Goal: Task Accomplishment & Management: Manage account settings

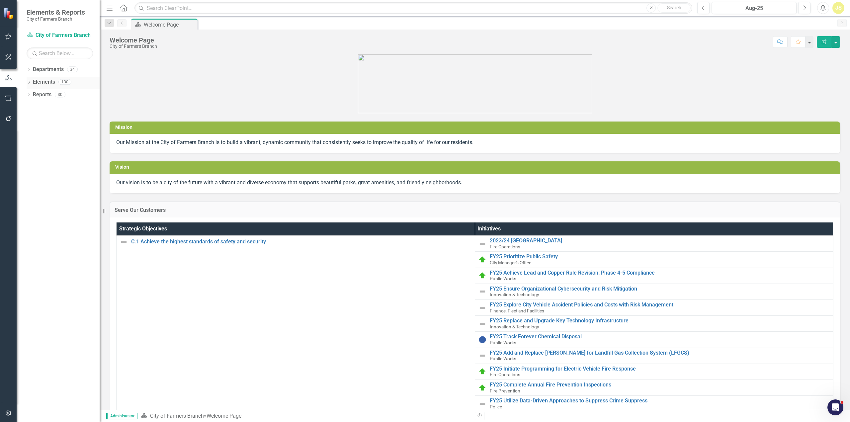
click at [29, 81] on icon "Dropdown" at bounding box center [29, 83] width 5 height 4
click at [29, 72] on icon "Dropdown" at bounding box center [29, 70] width 5 height 4
click at [33, 81] on icon at bounding box center [33, 81] width 2 height 3
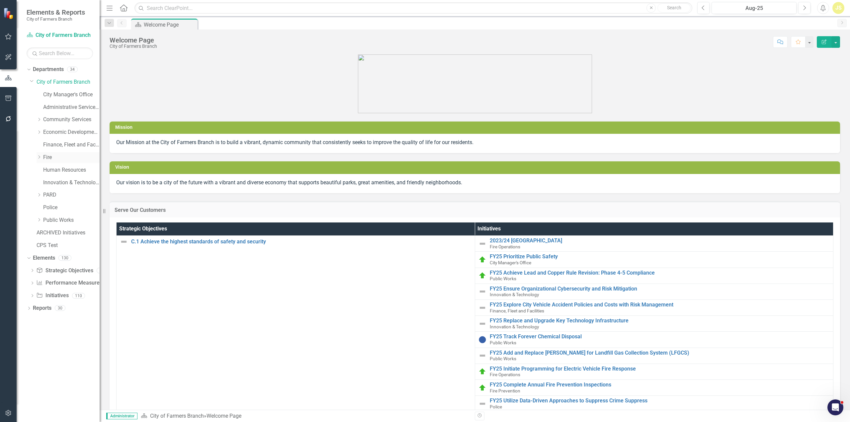
click at [50, 157] on link "Fire" at bounding box center [71, 158] width 56 height 8
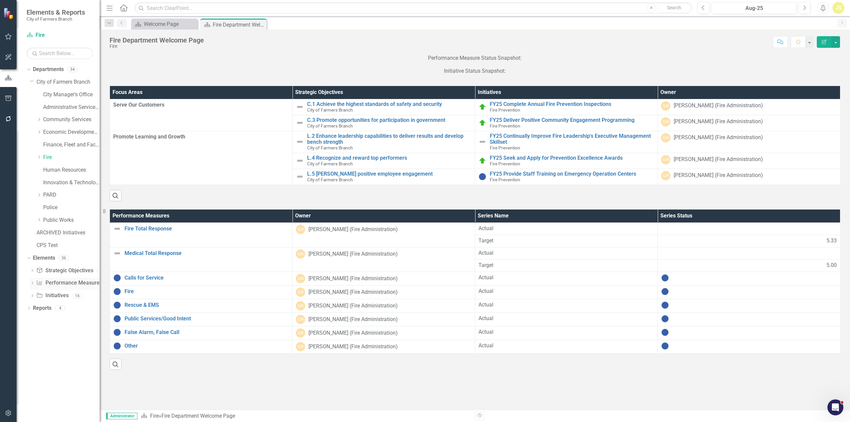
click at [56, 282] on link "Performance Measure Performance Measures" at bounding box center [69, 283] width 66 height 8
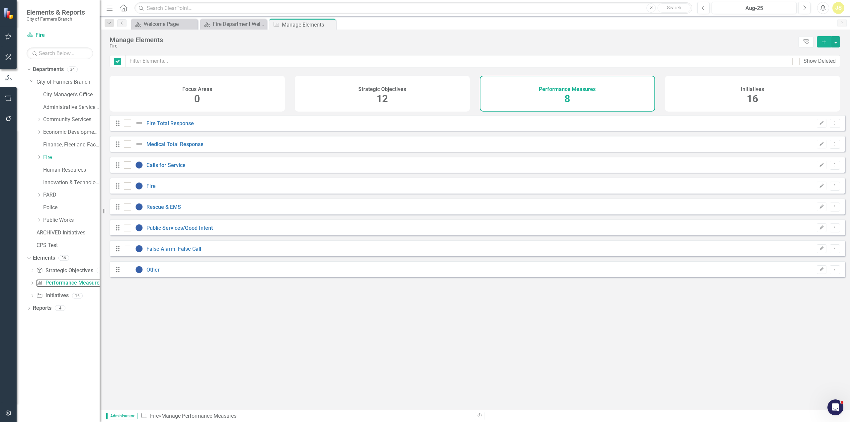
checkbox input "false"
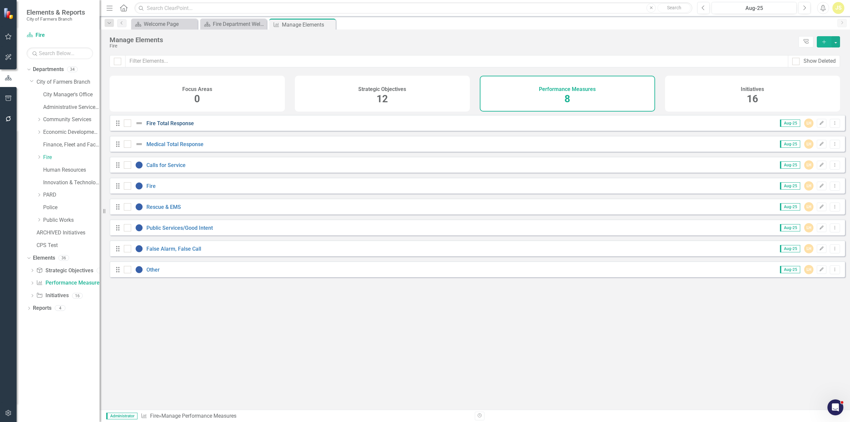
click at [170, 126] on link "Fire Total Response" at bounding box center [169, 123] width 47 height 6
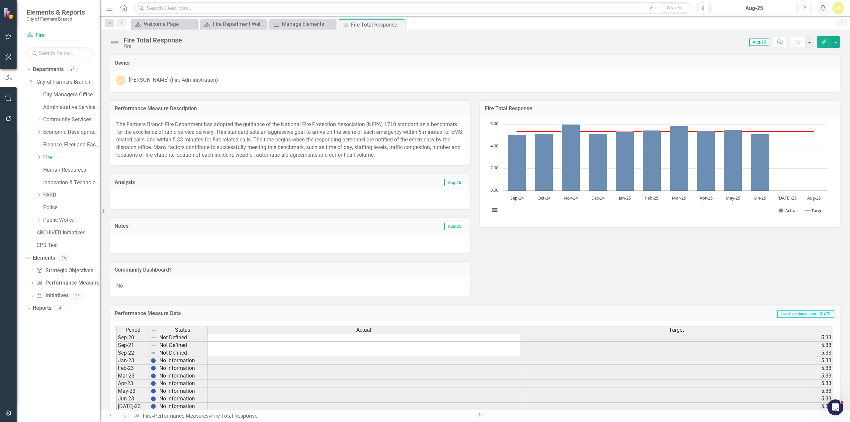
click at [412, 156] on p "The Farmers Branch Fire Department has adopted the guidance of the National Fir…" at bounding box center [289, 140] width 347 height 38
click at [379, 142] on p "The Farmers Branch Fire Department has adopted the guidance of the National Fir…" at bounding box center [289, 140] width 347 height 38
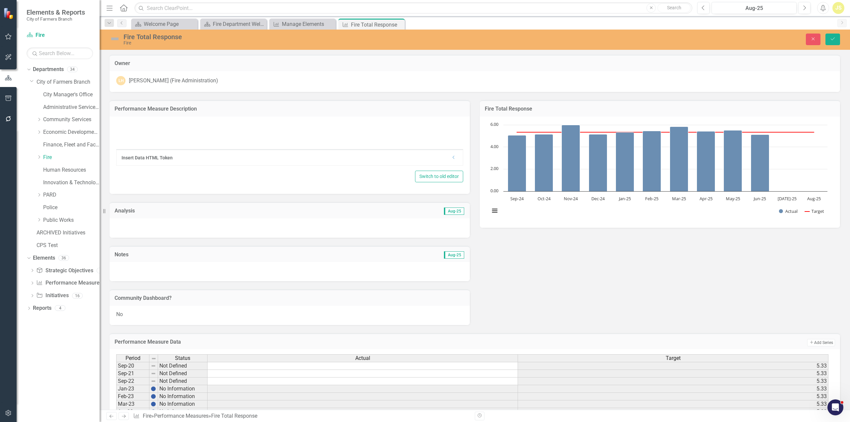
type textarea "<p class="MsoNormal" style="margin-left: .5in;">The Farmers Branch Fire Departm…"
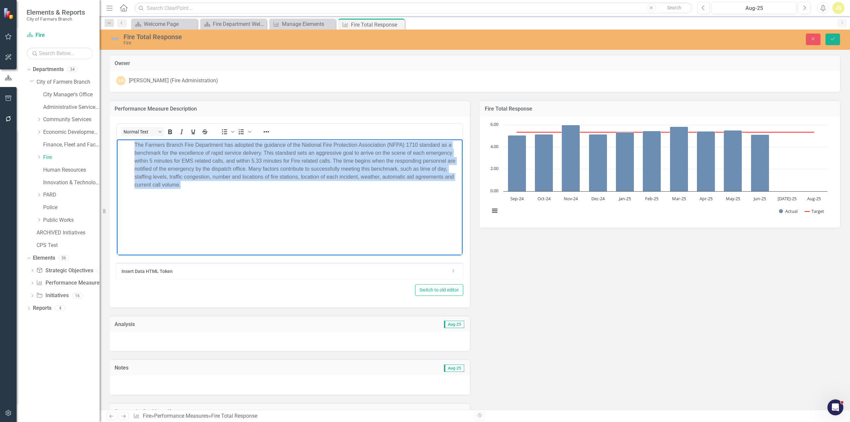
drag, startPoint x: 194, startPoint y: 189, endPoint x: 134, endPoint y: 145, distance: 74.3
click at [134, 145] on body "The Farmers Branch Fire Department has adopted the guidance of the National Fir…" at bounding box center [289, 189] width 345 height 100
copy p "The Farmers Branch Fire Department has adopted the guidance of the National Fir…"
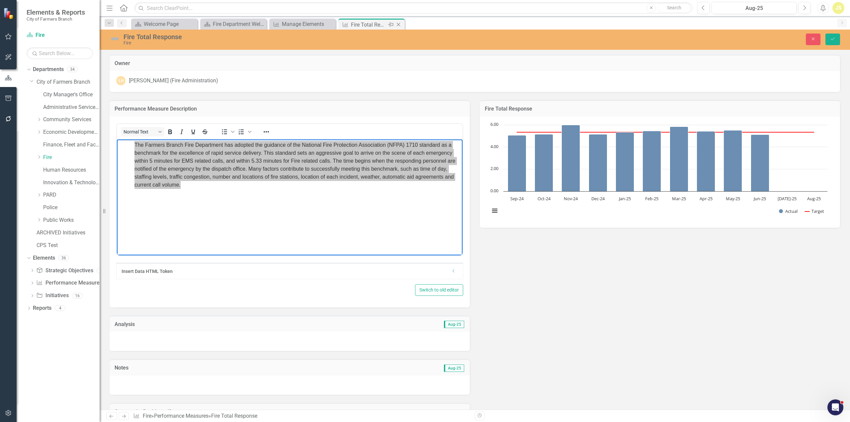
click at [398, 25] on icon "Close" at bounding box center [398, 24] width 7 height 5
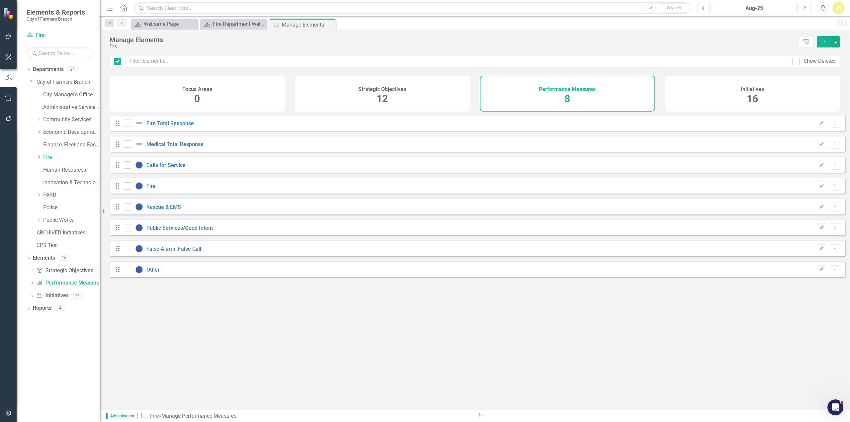
checkbox input "false"
click at [176, 147] on link "Medical Total Response" at bounding box center [174, 144] width 57 height 6
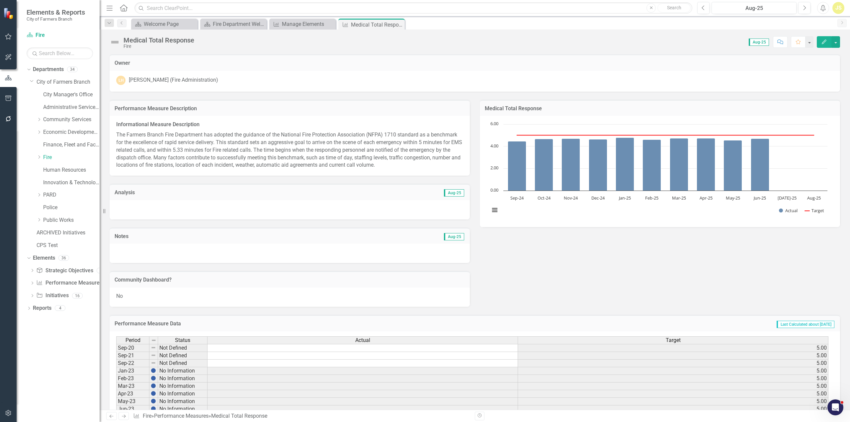
click at [364, 144] on p "The Farmers Branch Fire Department has adopted the guidance of the National Fir…" at bounding box center [289, 149] width 347 height 39
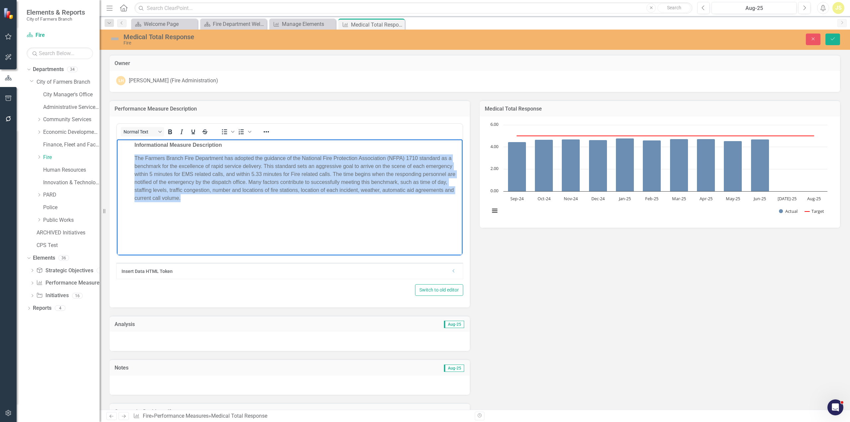
drag, startPoint x: 231, startPoint y: 201, endPoint x: 109, endPoint y: 153, distance: 131.1
click at [117, 153] on html "Informational Measure Description The Farmers Branch Fire Department has adopte…" at bounding box center [289, 189] width 345 height 100
copy p "The Farmers Branch Fire Department has adopted the guidance of the National Fir…"
